Goal: Task Accomplishment & Management: Use online tool/utility

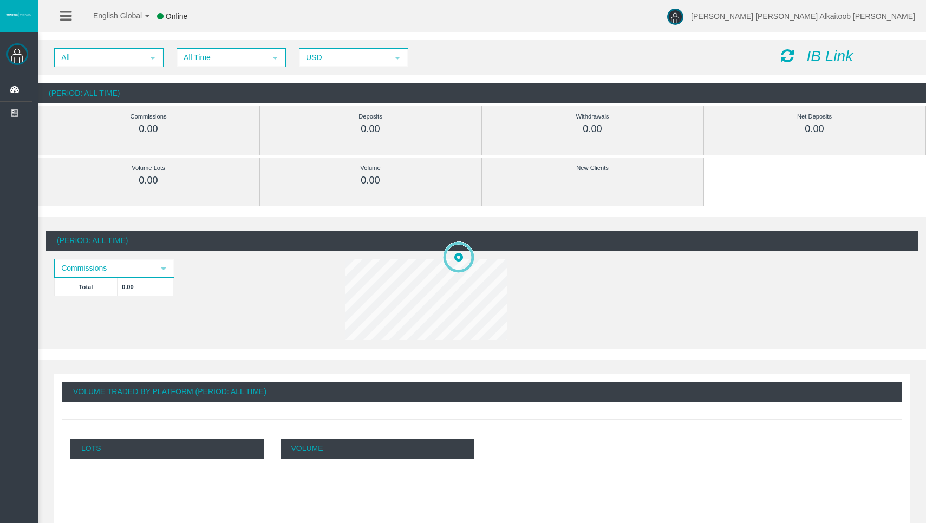
click at [809, 52] on icon "IB Link" at bounding box center [830, 56] width 47 height 17
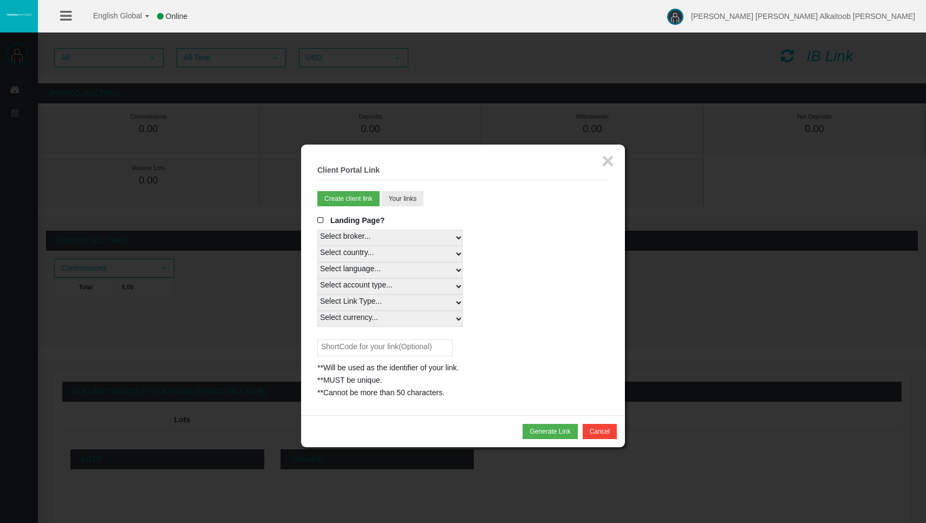
click at [323, 217] on span at bounding box center [322, 221] width 11 height 8
click at [0, 0] on input "Landing Page?" at bounding box center [0, 0] width 0 height 0
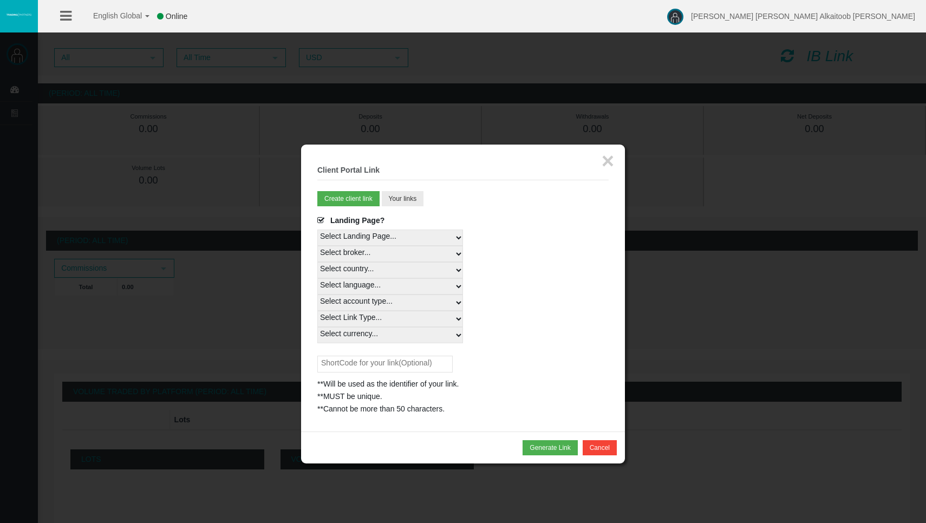
select select
click at [355, 295] on div "Select account type... All Platforms STP Swap Free MT4 LiveFloatingSpreadAccoun…" at bounding box center [462, 303] width 291 height 16
select select
click at [354, 311] on div "Select Link Type... Real" at bounding box center [462, 319] width 291 height 16
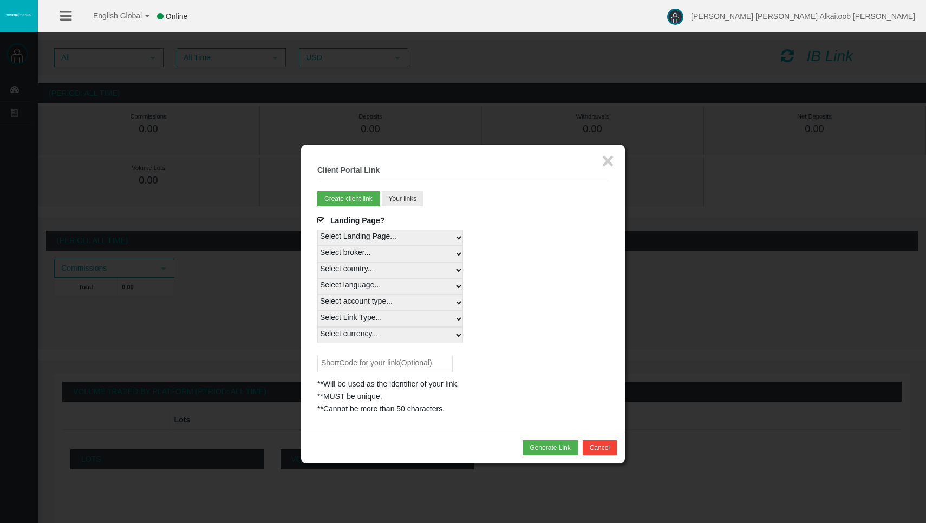
select select "Real"
select select "All Currencies"
click at [544, 440] on button "Generate Link" at bounding box center [549, 447] width 55 height 15
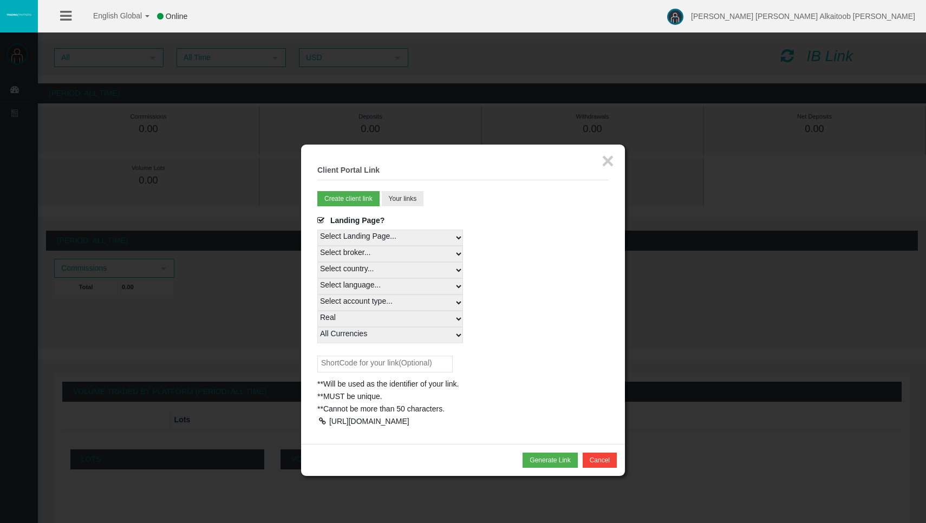
drag, startPoint x: 408, startPoint y: 415, endPoint x: 316, endPoint y: 387, distance: 96.3
click at [316, 387] on div "× Client Portal Link Create client link Create partner link Your links Master I…" at bounding box center [463, 294] width 324 height 299
copy div "[URL][DOMAIN_NAME]"
click at [759, 299] on div at bounding box center [463, 261] width 926 height 523
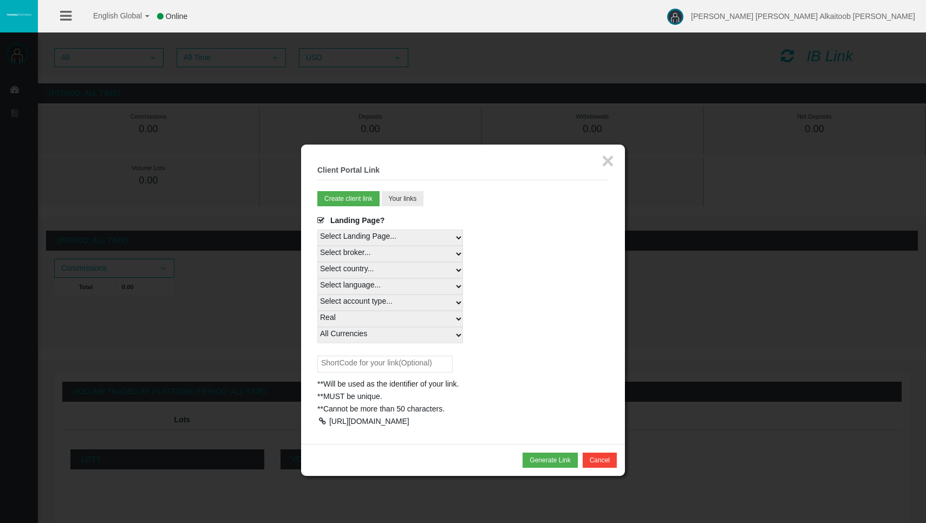
click at [594, 461] on div "Generate Link Cancel" at bounding box center [463, 460] width 324 height 32
click at [608, 155] on button "×" at bounding box center [608, 161] width 12 height 22
